Goal: Task Accomplishment & Management: Manage account settings

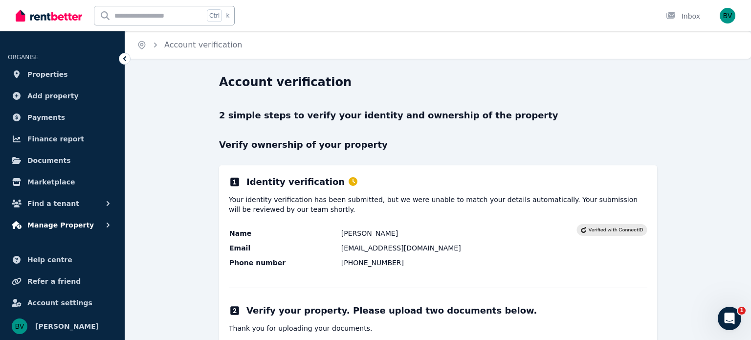
click at [43, 226] on span "Manage Property" at bounding box center [60, 225] width 66 height 12
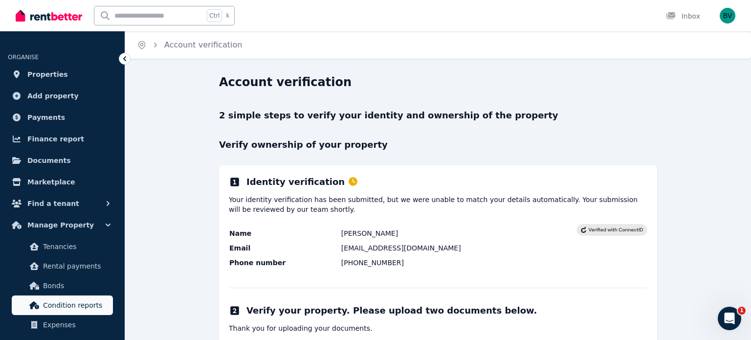
click at [55, 304] on span "Condition reports" at bounding box center [76, 305] width 66 height 12
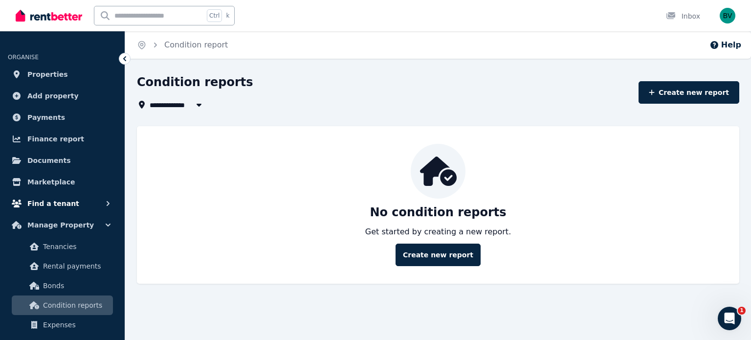
click at [59, 199] on span "Find a tenant" at bounding box center [53, 203] width 52 height 12
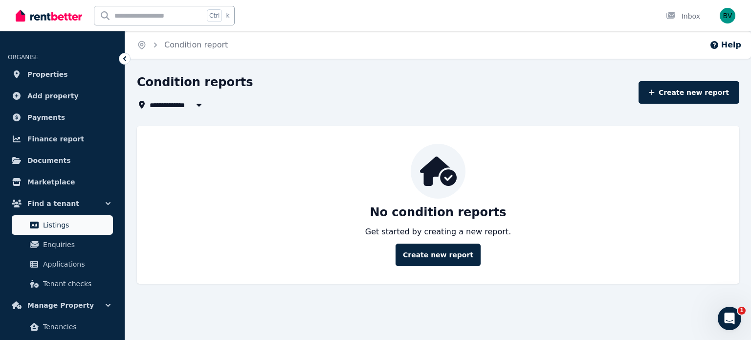
click at [47, 220] on span "Listings" at bounding box center [76, 225] width 66 height 12
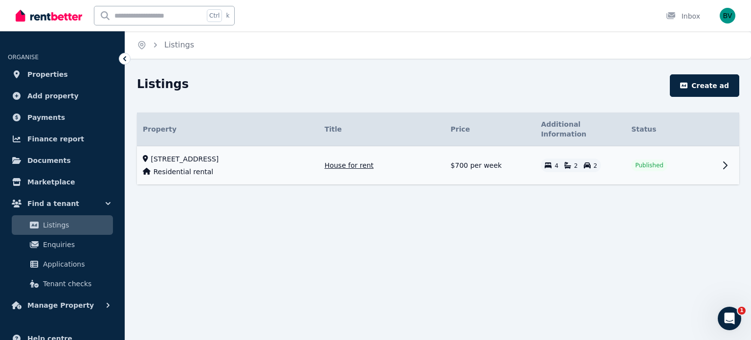
click at [724, 159] on icon at bounding box center [725, 165] width 12 height 12
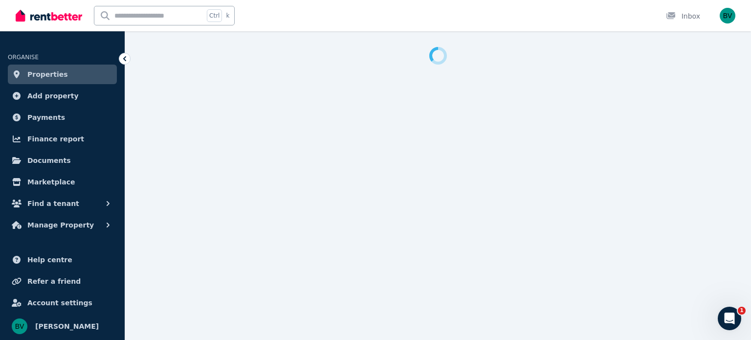
select select "***"
select select "**********"
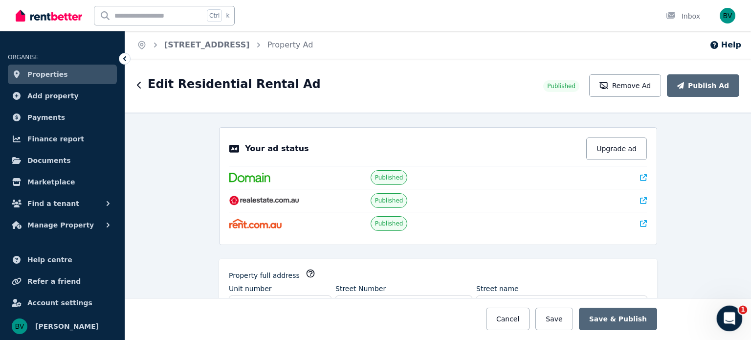
click at [731, 314] on icon "Open Intercom Messenger" at bounding box center [728, 317] width 16 height 16
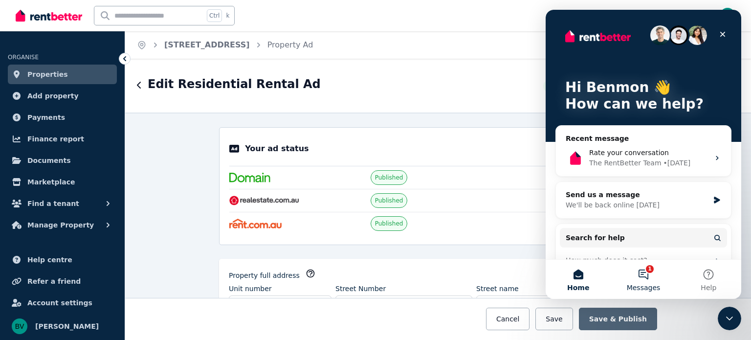
click at [643, 268] on button "1 Messages" at bounding box center [642, 279] width 65 height 39
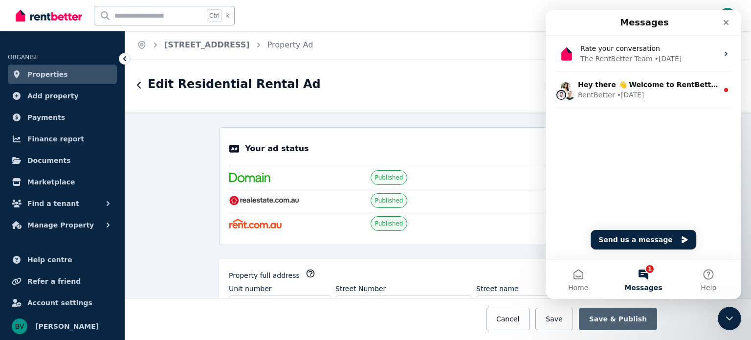
click at [425, 61] on div "Edit Residential Rental Ad Published Remove Ad Publish Ad" at bounding box center [438, 86] width 626 height 54
click at [725, 23] on icon "Close" at bounding box center [726, 23] width 8 height 8
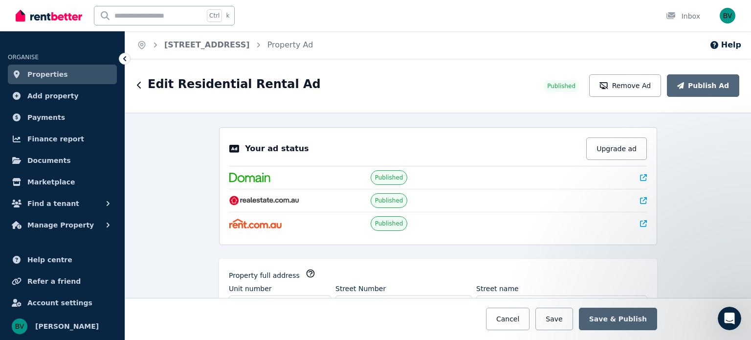
click at [155, 228] on div "**********" at bounding box center [438, 225] width 626 height 227
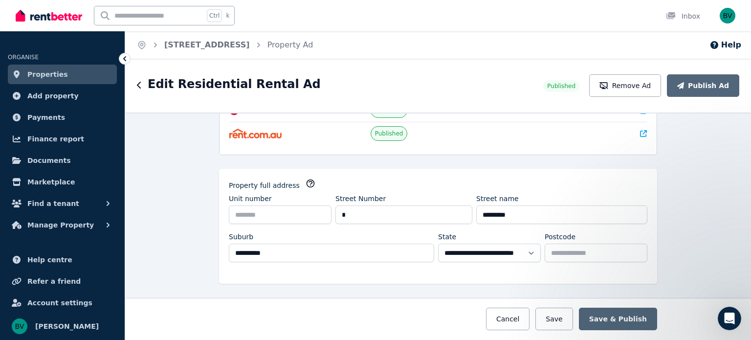
scroll to position [156, 0]
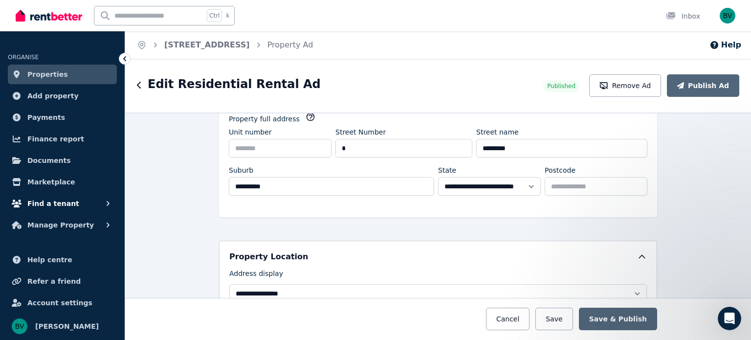
click at [50, 204] on span "Find a tenant" at bounding box center [53, 203] width 52 height 12
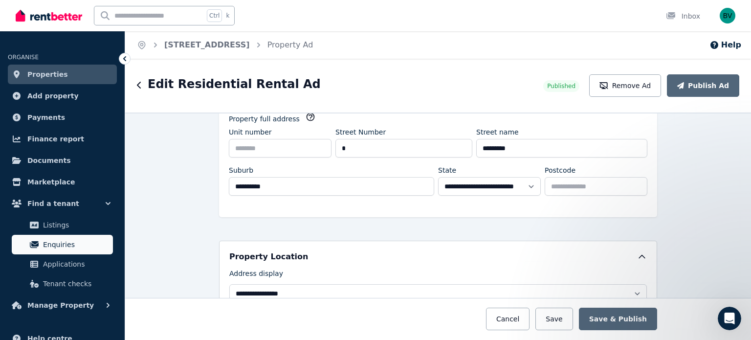
click at [57, 250] on span "Enquiries" at bounding box center [76, 244] width 66 height 12
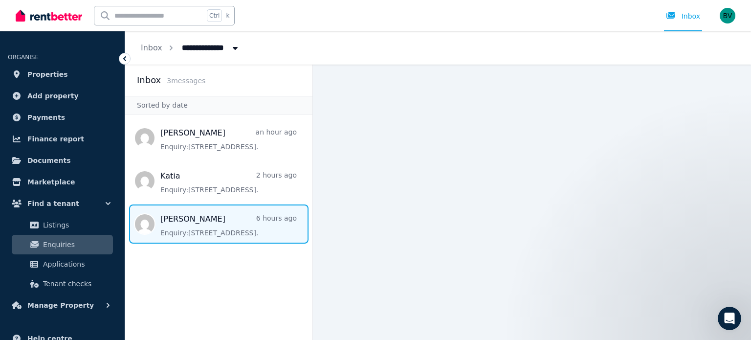
click at [204, 229] on span "Message list" at bounding box center [218, 223] width 187 height 39
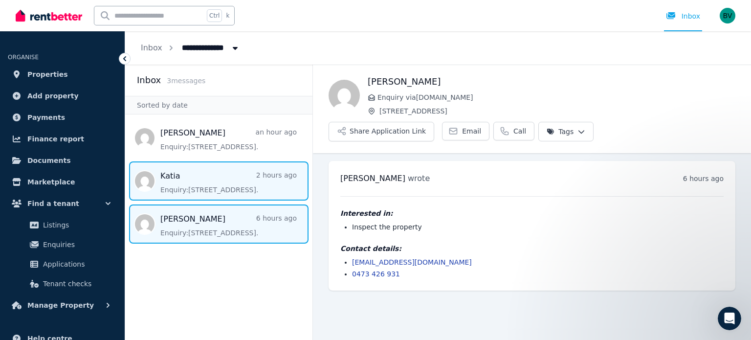
click at [187, 194] on span "Message list" at bounding box center [218, 180] width 187 height 39
click at [207, 219] on span "Message list" at bounding box center [218, 223] width 187 height 39
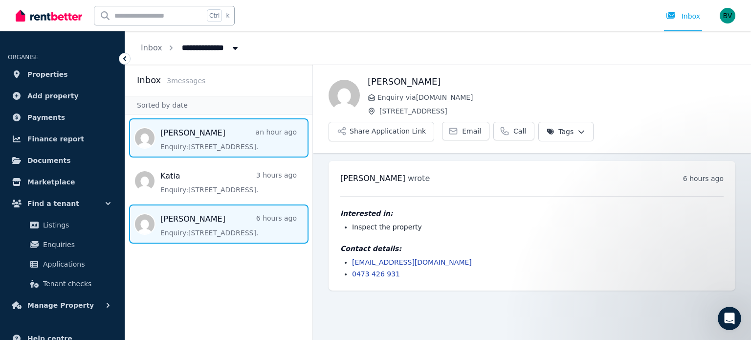
click at [189, 136] on span "Message list" at bounding box center [218, 137] width 187 height 39
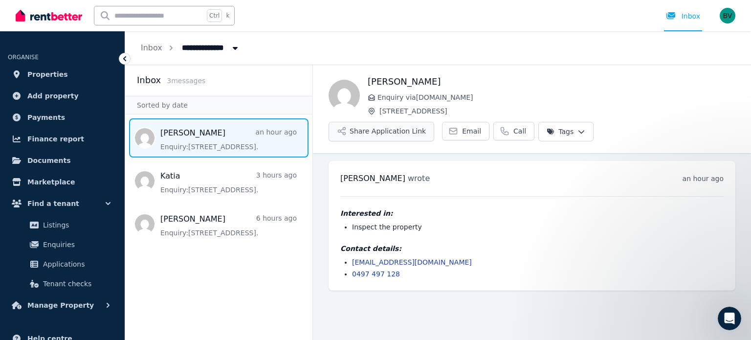
click at [434, 122] on button "Share Application Link" at bounding box center [381, 132] width 106 height 20
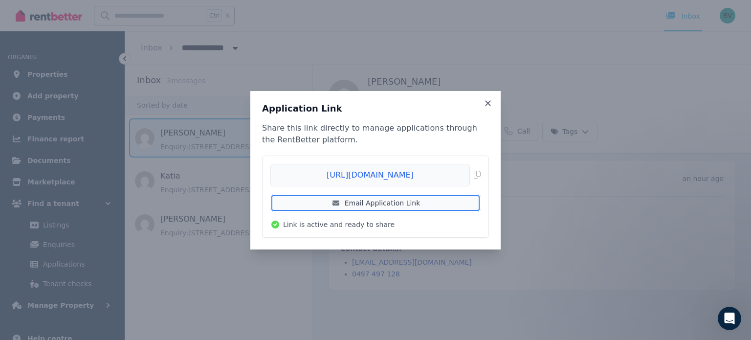
click at [380, 204] on link "Email Application Link" at bounding box center [375, 203] width 210 height 18
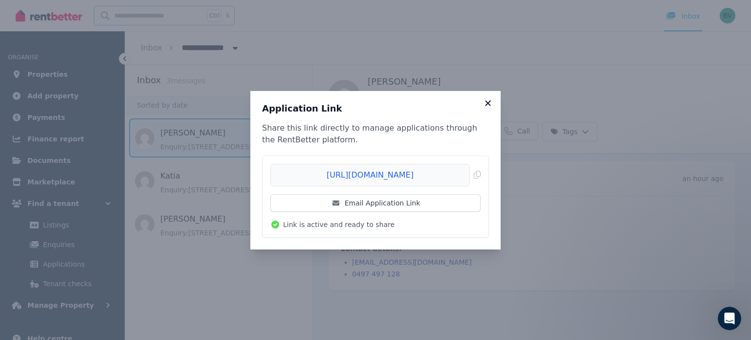
click at [488, 104] on icon at bounding box center [487, 102] width 5 height 5
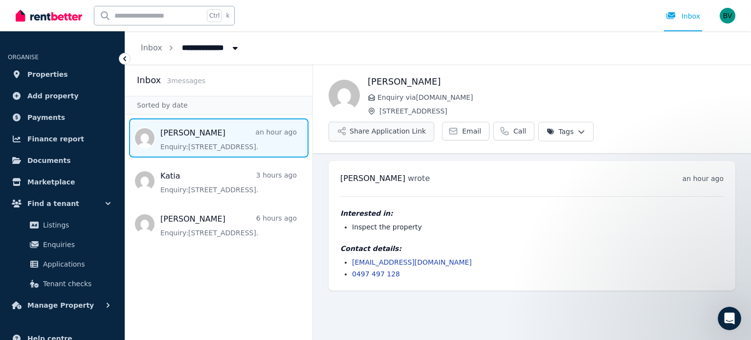
click at [434, 122] on button "Share Application Link" at bounding box center [381, 132] width 106 height 20
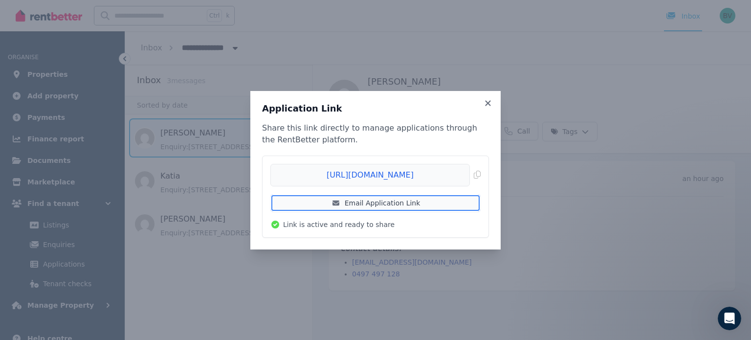
click at [429, 207] on link "Email Application Link" at bounding box center [375, 203] width 210 height 18
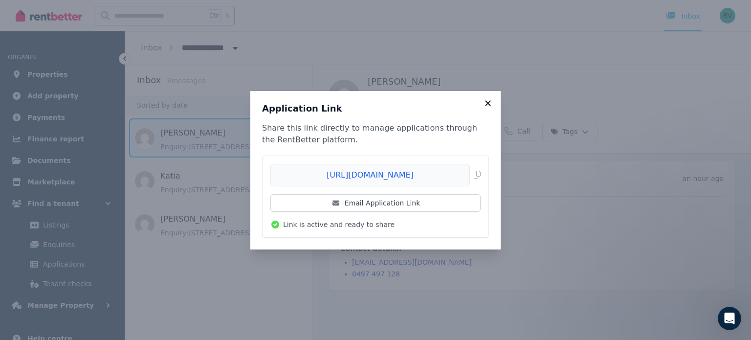
click at [489, 105] on icon at bounding box center [487, 102] width 5 height 5
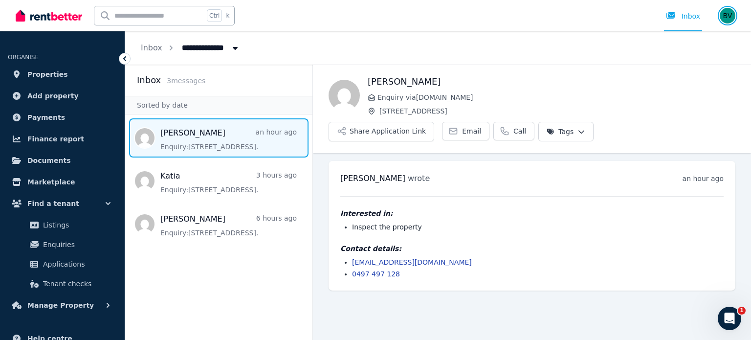
click at [730, 16] on img "button" at bounding box center [727, 16] width 16 height 16
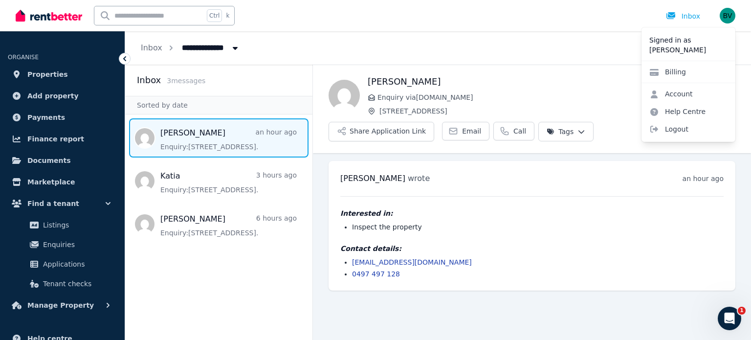
click at [688, 17] on div "Inbox" at bounding box center [683, 16] width 34 height 10
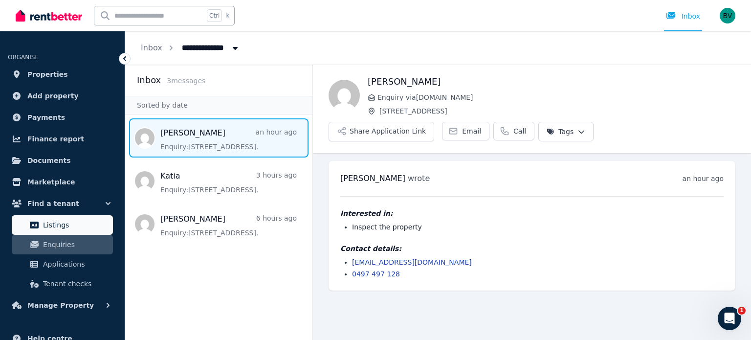
click at [50, 228] on span "Listings" at bounding box center [76, 225] width 66 height 12
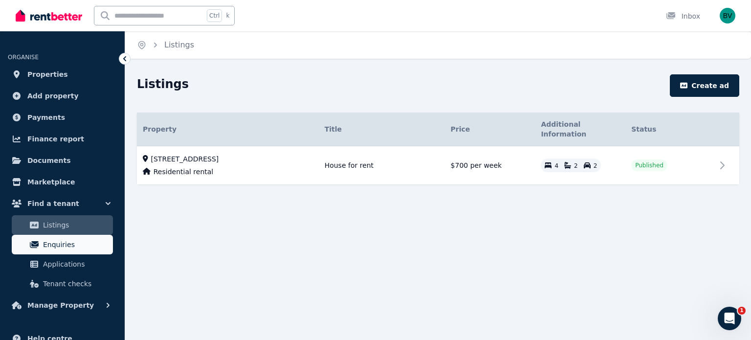
click at [51, 240] on span "Enquiries" at bounding box center [76, 244] width 66 height 12
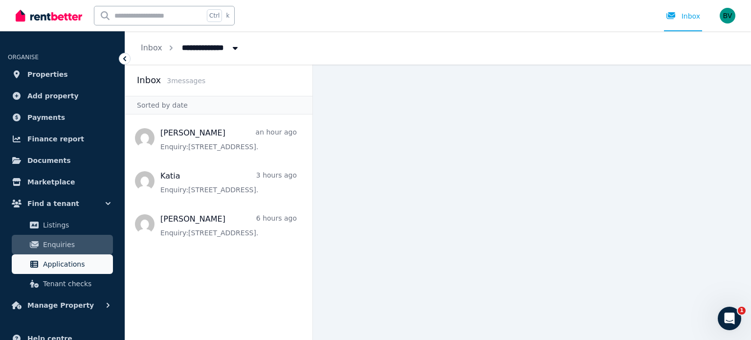
click at [68, 260] on span "Applications" at bounding box center [76, 264] width 66 height 12
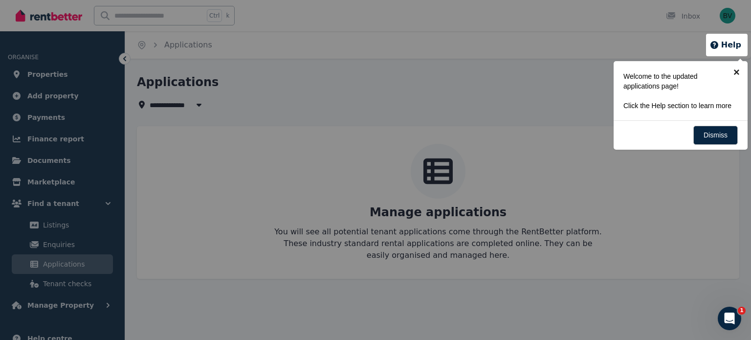
click at [738, 71] on link "×" at bounding box center [736, 72] width 22 height 22
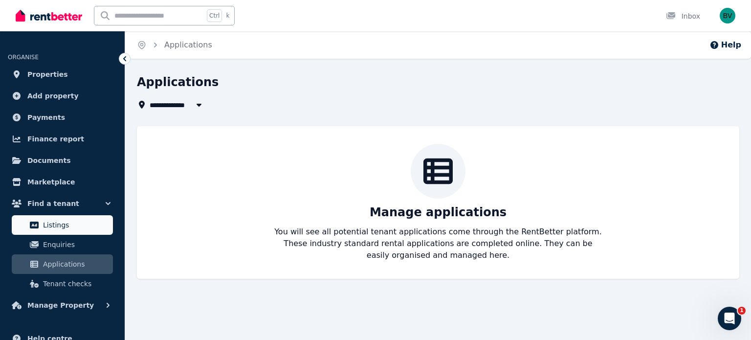
click at [81, 225] on span "Listings" at bounding box center [76, 225] width 66 height 12
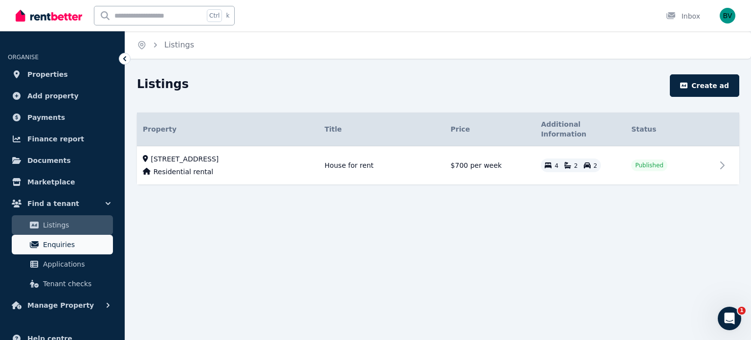
click at [61, 242] on span "Enquiries" at bounding box center [76, 244] width 66 height 12
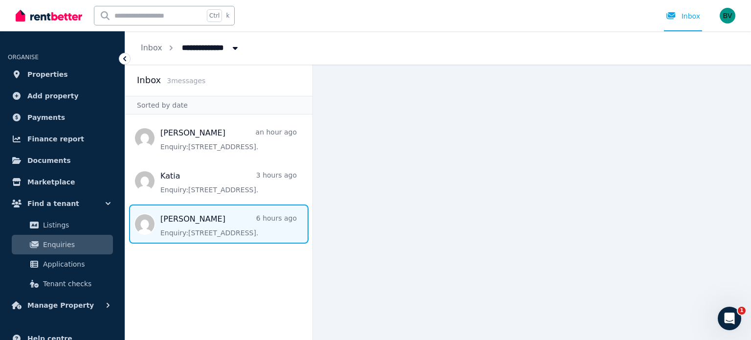
click at [167, 228] on span "Message list" at bounding box center [218, 223] width 187 height 39
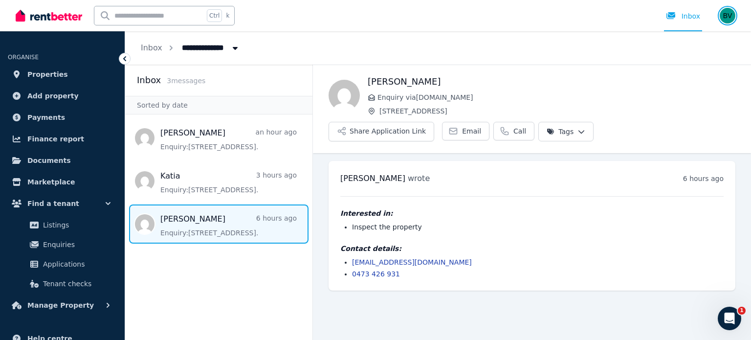
click at [728, 11] on img "button" at bounding box center [727, 16] width 16 height 16
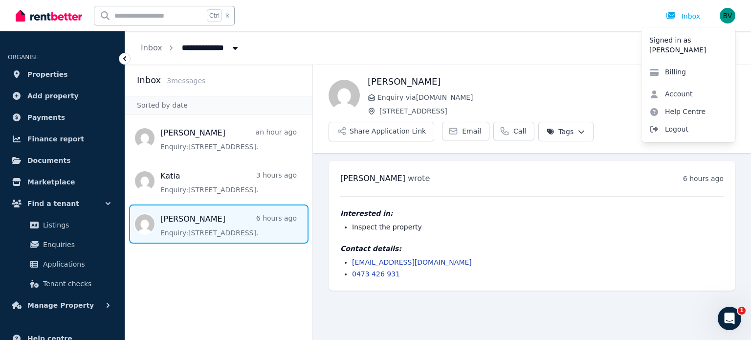
click at [670, 128] on span "Logout" at bounding box center [688, 129] width 94 height 18
